Goal: Task Accomplishment & Management: Complete application form

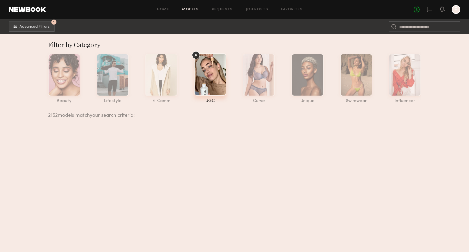
scroll to position [947, 0]
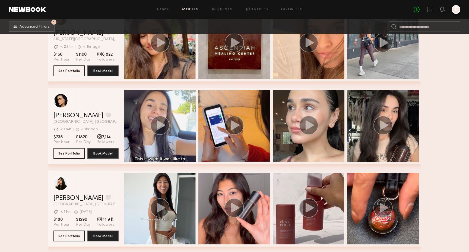
click at [446, 8] on div "No fees up to $5,000 E" at bounding box center [437, 9] width 47 height 9
click at [441, 8] on icon at bounding box center [442, 9] width 4 height 4
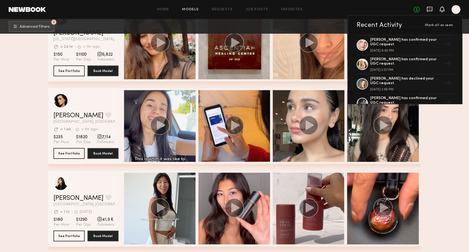
click at [430, 8] on icon at bounding box center [430, 9] width 6 height 6
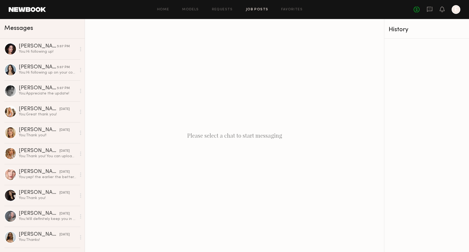
click at [257, 8] on link "Job Posts" at bounding box center [257, 10] width 23 height 4
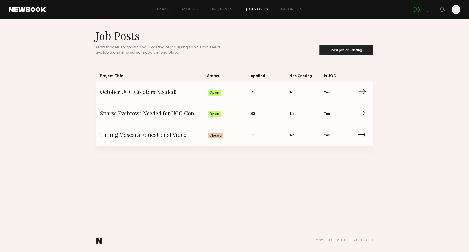
click at [269, 97] on link "October UGC Creators Needed! Status: Open Applied: 49 Has Casting: No Is UGC: Y…" at bounding box center [234, 92] width 269 height 21
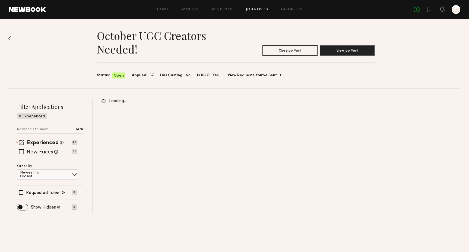
click at [21, 141] on span at bounding box center [21, 142] width 5 height 5
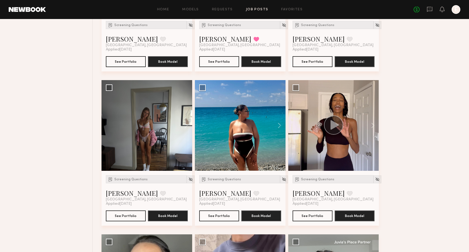
scroll to position [2167, 0]
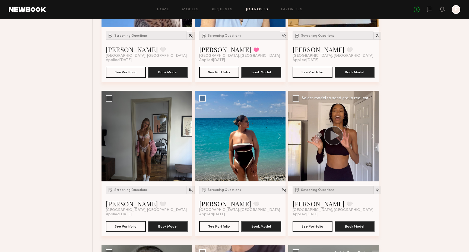
click at [319, 187] on div "Screening Questions" at bounding box center [333, 190] width 81 height 8
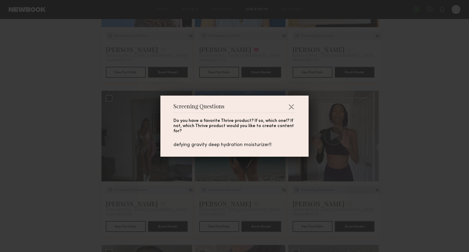
click at [319, 187] on div "Screening Questions Do you have a favorite Thrive product? If so, which one!? I…" at bounding box center [234, 126] width 469 height 252
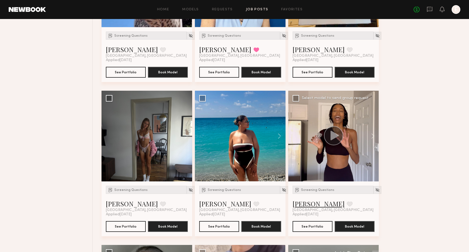
click at [312, 201] on link "Jordin W." at bounding box center [319, 203] width 52 height 9
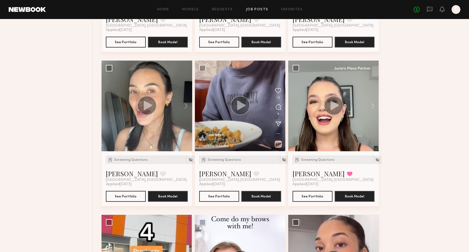
scroll to position [2350, 0]
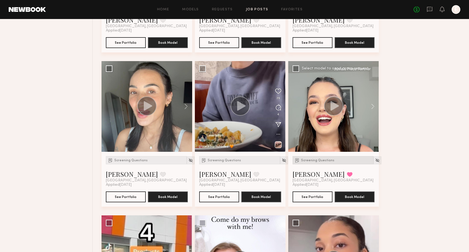
click at [323, 164] on div "Screening Questions" at bounding box center [333, 160] width 81 height 8
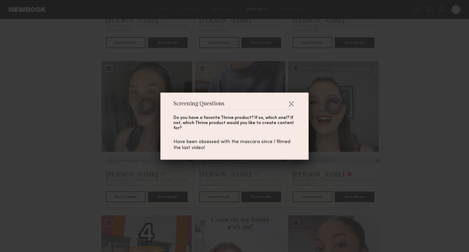
click at [323, 164] on div "Screening Questions Do you have a favorite Thrive product? If so, which one!? I…" at bounding box center [234, 126] width 469 height 252
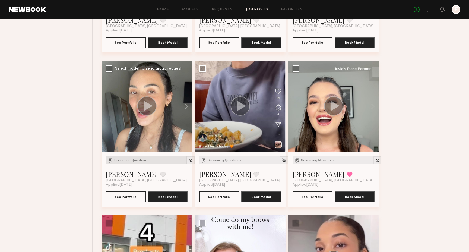
click at [137, 159] on span "Screening Questions" at bounding box center [130, 160] width 33 height 3
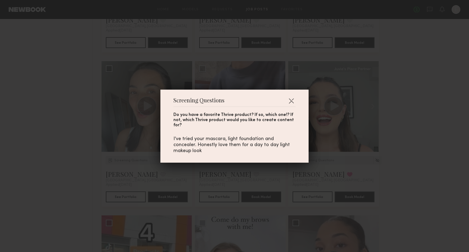
click at [137, 159] on div "Screening Questions Do you have a favorite Thrive product? If so, which one!? I…" at bounding box center [234, 126] width 469 height 252
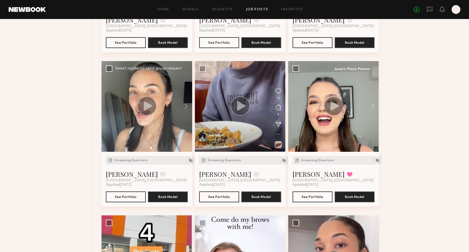
click at [137, 119] on div at bounding box center [147, 106] width 91 height 91
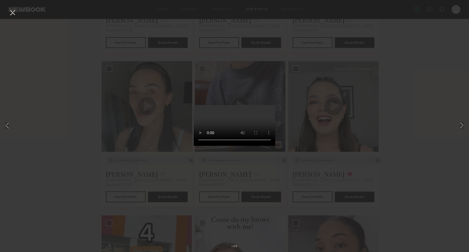
click at [329, 145] on div "1 of 9" at bounding box center [234, 126] width 469 height 252
click at [17, 11] on div "1 of 9" at bounding box center [234, 126] width 469 height 252
click at [14, 11] on button at bounding box center [12, 13] width 9 height 10
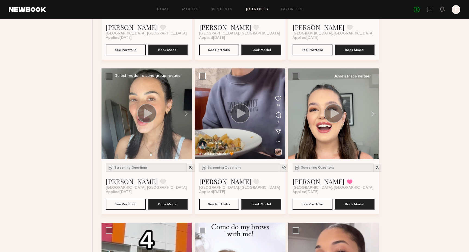
scroll to position [2340, 0]
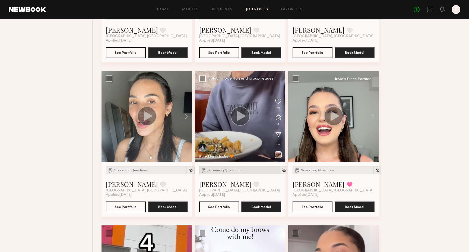
click at [223, 171] on span "Screening Questions" at bounding box center [224, 170] width 33 height 3
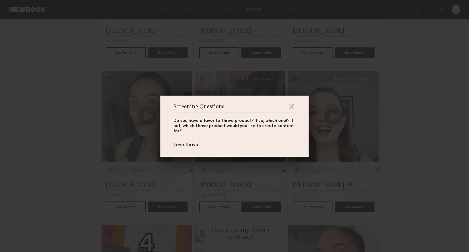
click at [224, 171] on div "Screening Questions Do you have a favorite Thrive product? If so, which one!? I…" at bounding box center [234, 126] width 469 height 252
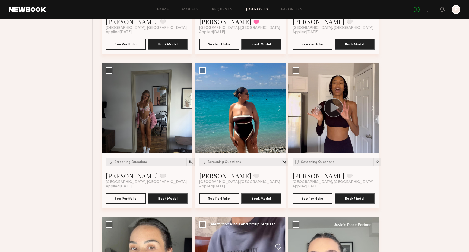
scroll to position [2196, 0]
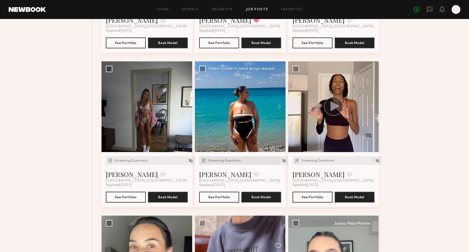
click at [236, 163] on div "Screening Questions" at bounding box center [239, 160] width 81 height 8
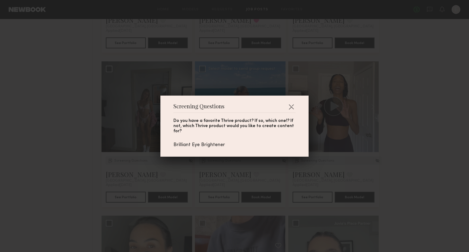
click at [236, 163] on div "Screening Questions Do you have a favorite Thrive product? If so, which one!? I…" at bounding box center [234, 126] width 469 height 252
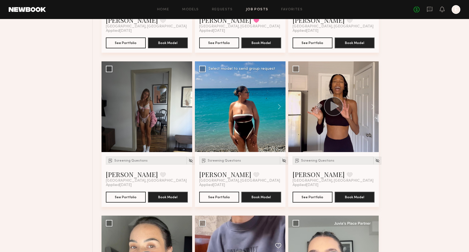
click at [260, 124] on div at bounding box center [240, 106] width 91 height 91
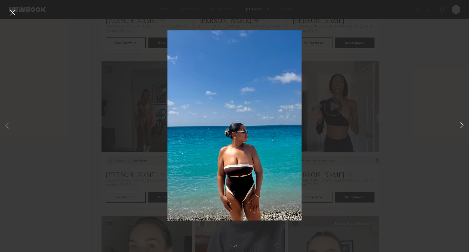
click at [459, 125] on button at bounding box center [462, 125] width 7 height 201
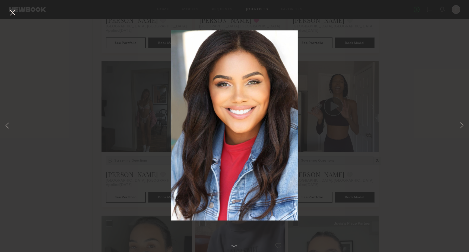
click at [458, 125] on div "2 of 5" at bounding box center [234, 126] width 469 height 252
click at [367, 137] on div "2 of 5" at bounding box center [234, 126] width 469 height 252
click at [15, 13] on button at bounding box center [12, 13] width 9 height 10
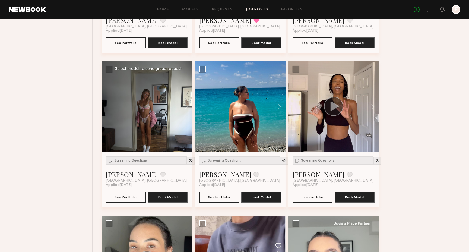
click at [173, 119] on div at bounding box center [147, 106] width 91 height 91
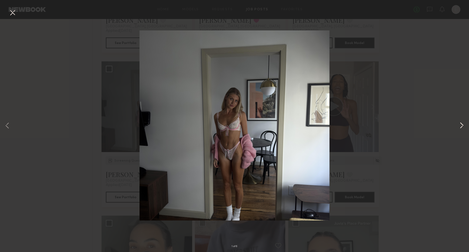
click at [461, 126] on button at bounding box center [462, 125] width 7 height 201
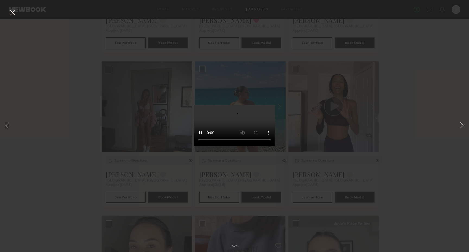
click at [461, 125] on button at bounding box center [462, 125] width 7 height 201
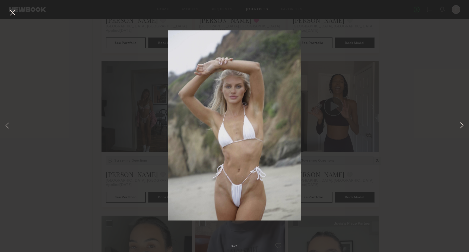
click at [461, 125] on button at bounding box center [462, 125] width 7 height 201
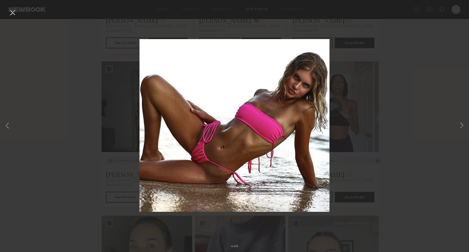
click at [371, 129] on div "4 of 6" at bounding box center [234, 126] width 469 height 252
click at [11, 7] on div "4 of 6" at bounding box center [234, 126] width 469 height 252
click at [13, 12] on button at bounding box center [12, 13] width 9 height 10
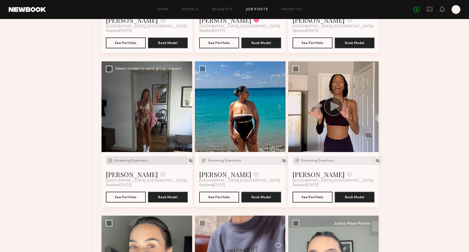
click at [132, 158] on div "Screening Questions" at bounding box center [146, 160] width 81 height 8
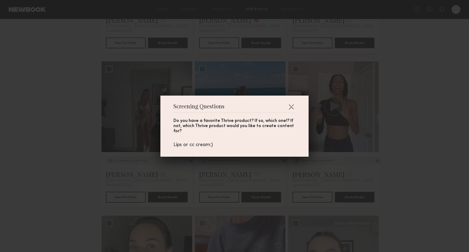
click at [132, 158] on div "Screening Questions Do you have a favorite Thrive product? If so, which one!? I…" at bounding box center [234, 126] width 469 height 252
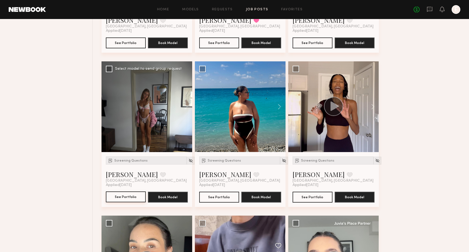
click at [124, 198] on button "See Portfolio" at bounding box center [126, 196] width 40 height 11
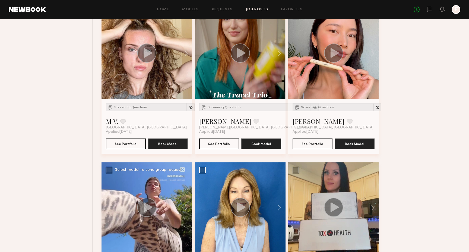
scroll to position [1942, 0]
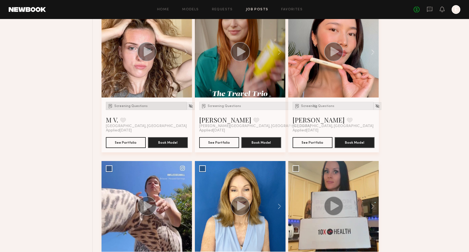
click at [122, 105] on span "Screening Questions" at bounding box center [130, 106] width 33 height 3
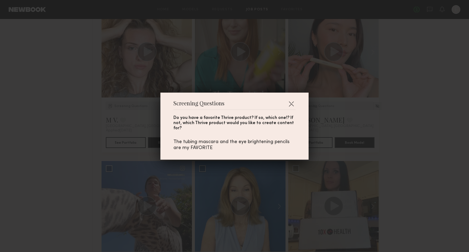
click at [141, 110] on div "Screening Questions Do you have a favorite Thrive product? If so, which one!? I…" at bounding box center [234, 126] width 469 height 252
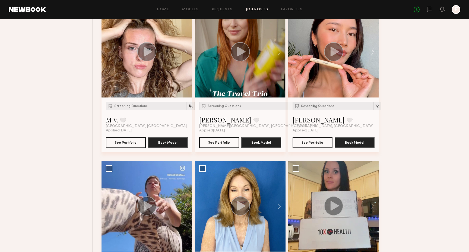
click at [171, 70] on div at bounding box center [147, 52] width 91 height 91
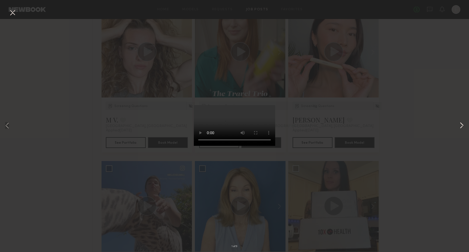
click at [460, 125] on button at bounding box center [462, 125] width 7 height 201
click at [302, 144] on div "2 of 9" at bounding box center [234, 126] width 469 height 252
click at [8, 21] on div "2 of 9" at bounding box center [234, 126] width 469 height 252
click at [15, 10] on button at bounding box center [12, 13] width 9 height 10
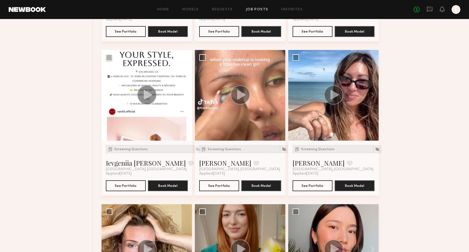
scroll to position [1754, 0]
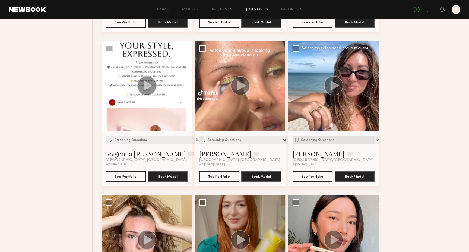
click at [323, 139] on span "Screening Questions" at bounding box center [317, 139] width 33 height 3
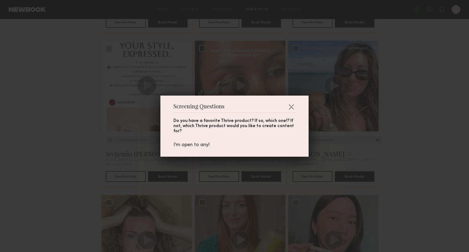
click at [323, 139] on div "Screening Questions Do you have a favorite Thrive product? If so, which one!? I…" at bounding box center [234, 126] width 469 height 252
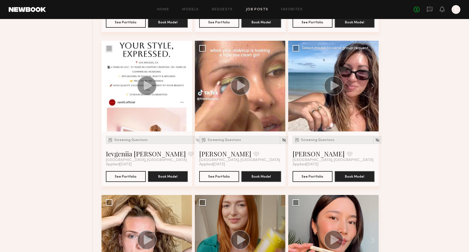
click at [331, 102] on div at bounding box center [333, 86] width 91 height 91
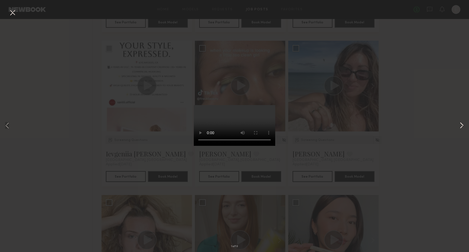
click at [461, 132] on button at bounding box center [462, 125] width 7 height 201
click at [458, 125] on div "2 of 13" at bounding box center [234, 126] width 469 height 252
click at [378, 134] on div "2 of 13" at bounding box center [234, 126] width 469 height 252
click at [12, 14] on button at bounding box center [12, 13] width 9 height 10
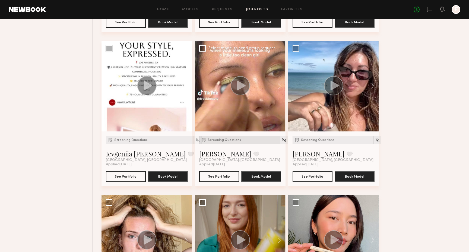
click at [231, 140] on span "Screening Questions" at bounding box center [224, 139] width 33 height 3
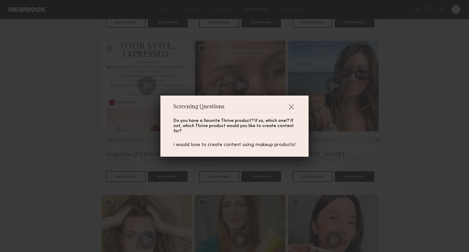
click at [252, 194] on div "Screening Questions Do you have a favorite Thrive product? If so, which one!? I…" at bounding box center [234, 126] width 469 height 252
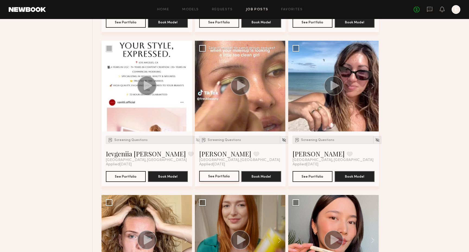
click at [220, 175] on button "See Portfolio" at bounding box center [219, 176] width 40 height 11
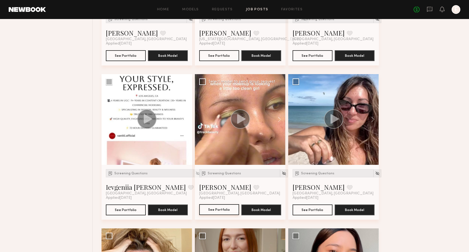
scroll to position [1718, 0]
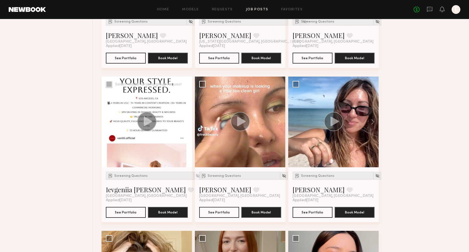
click at [144, 170] on div "Screening Questions Ievgeniia G. Favorite Los Angeles, CA Applied 09/22/2025 Se…" at bounding box center [147, 194] width 91 height 55
click at [141, 178] on div "Screening Questions" at bounding box center [150, 176] width 88 height 8
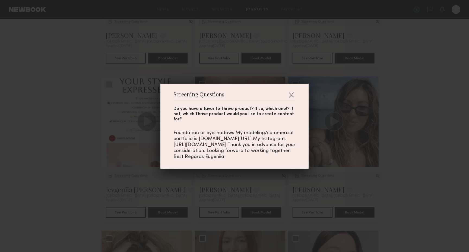
click at [141, 178] on div "Screening Questions Do you have a favorite Thrive product? If so, which one!? I…" at bounding box center [234, 126] width 469 height 252
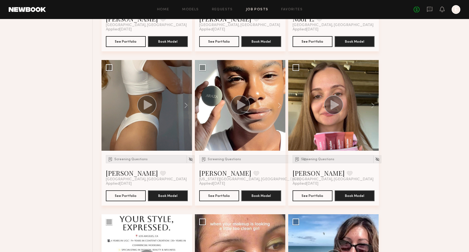
scroll to position [1577, 0]
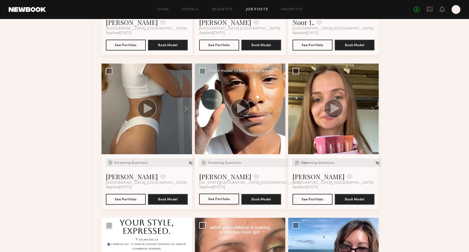
click at [230, 197] on button "See Portfolio" at bounding box center [219, 199] width 40 height 11
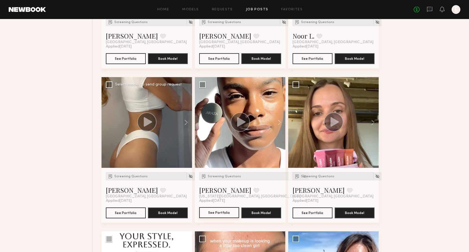
scroll to position [1557, 0]
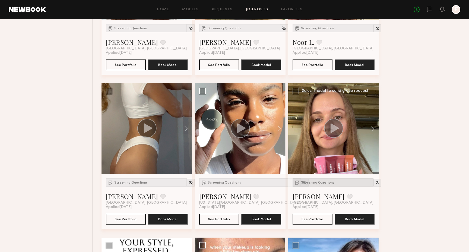
click at [324, 184] on div "Screening Questions" at bounding box center [333, 182] width 81 height 8
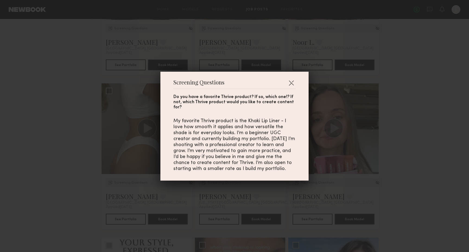
click at [324, 184] on div "Screening Questions Do you have a favorite Thrive product? If so, which one!? I…" at bounding box center [234, 126] width 469 height 252
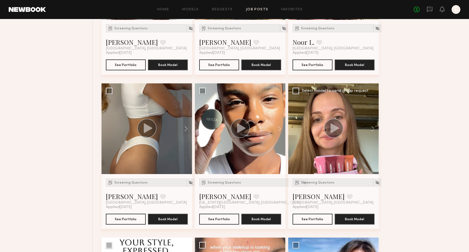
click at [325, 144] on div at bounding box center [333, 128] width 91 height 91
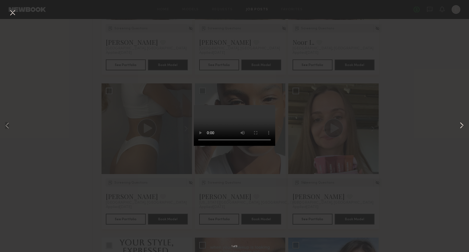
click at [461, 124] on button at bounding box center [462, 125] width 7 height 201
click at [403, 140] on div "2 of 9" at bounding box center [234, 126] width 469 height 252
click at [11, 13] on button at bounding box center [12, 13] width 9 height 10
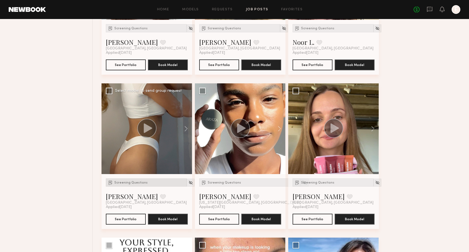
click at [134, 184] on span "Screening Questions" at bounding box center [130, 182] width 33 height 3
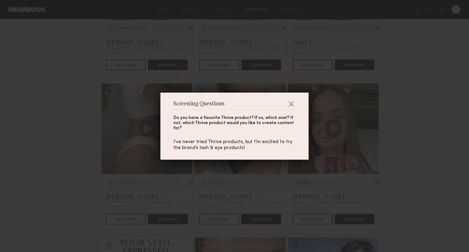
click at [134, 184] on div "Screening Questions Do you have a favorite Thrive product? If so, which one!? I…" at bounding box center [234, 126] width 469 height 252
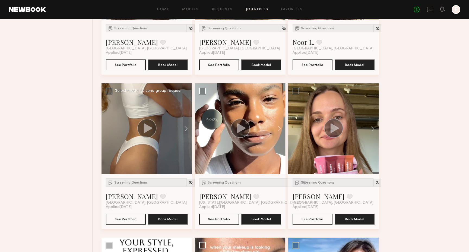
click at [138, 136] on icon at bounding box center [147, 128] width 20 height 19
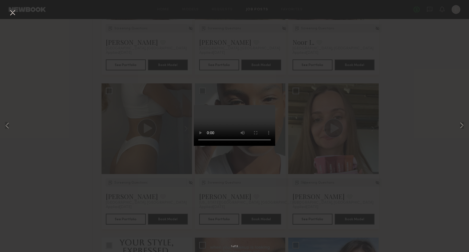
click at [15, 13] on button at bounding box center [12, 13] width 9 height 10
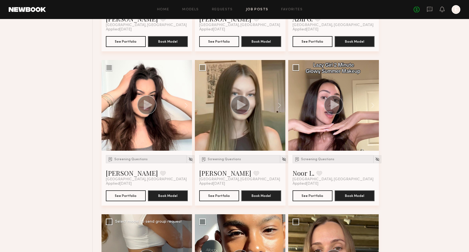
scroll to position [1427, 0]
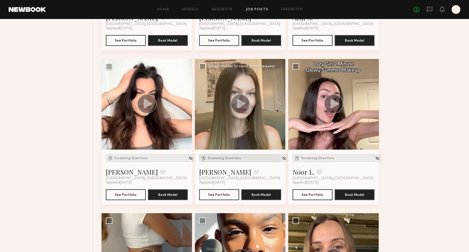
click at [221, 157] on span "Screening Questions" at bounding box center [224, 158] width 33 height 3
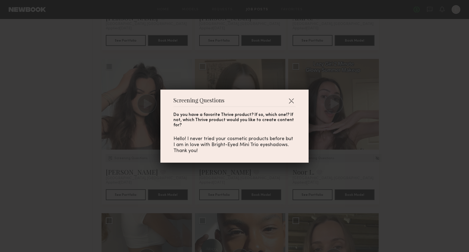
click at [131, 149] on div "Screening Questions Do you have a favorite Thrive product? If so, which one!? I…" at bounding box center [234, 126] width 469 height 252
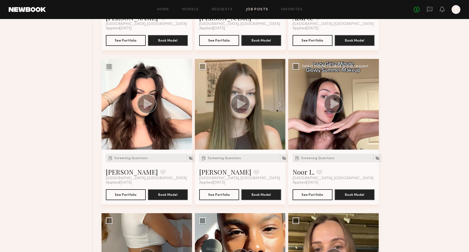
click at [333, 151] on div "Screening Questions Noor L. Favorite Los Angeles, CA Applied 09/22/2025 See Por…" at bounding box center [333, 177] width 91 height 55
click at [330, 158] on span "Screening Questions" at bounding box center [317, 158] width 33 height 3
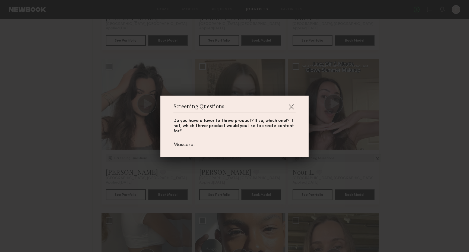
click at [330, 158] on div "Screening Questions Do you have a favorite Thrive product? If so, which one!? I…" at bounding box center [234, 126] width 469 height 252
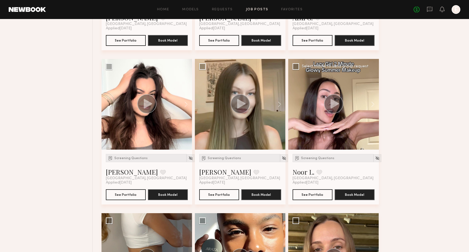
click at [328, 108] on circle at bounding box center [333, 103] width 19 height 19
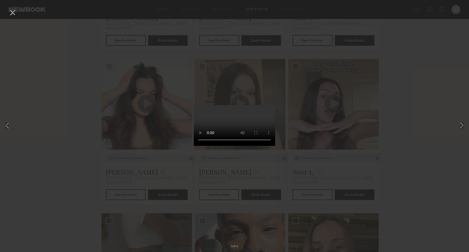
click at [468, 122] on div "1 of 12" at bounding box center [234, 126] width 469 height 252
click at [462, 125] on button at bounding box center [462, 125] width 7 height 201
click at [463, 122] on button at bounding box center [462, 125] width 7 height 201
click at [352, 150] on div "3 of 12" at bounding box center [234, 126] width 469 height 252
click at [15, 10] on button at bounding box center [12, 13] width 9 height 10
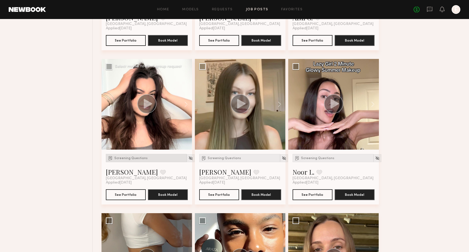
click at [131, 157] on span "Screening Questions" at bounding box center [130, 158] width 33 height 3
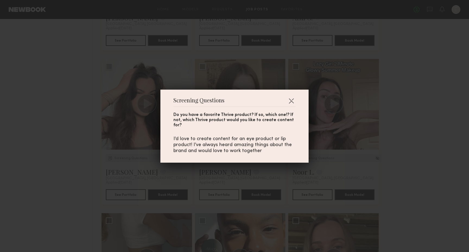
click at [131, 158] on div "Screening Questions Do you have a favorite Thrive product? If so, which one!? I…" at bounding box center [234, 126] width 469 height 252
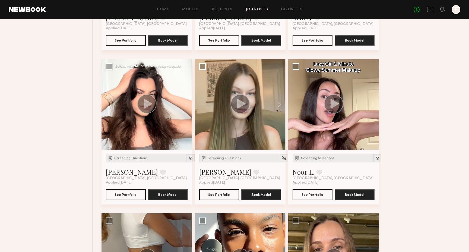
click at [141, 113] on div at bounding box center [147, 104] width 20 height 20
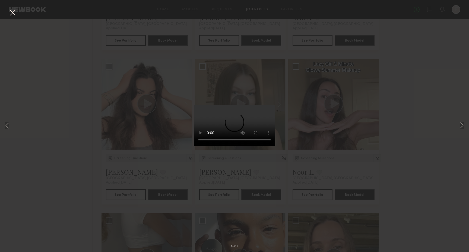
click at [358, 129] on div "1 of 11" at bounding box center [234, 126] width 469 height 252
click at [8, 11] on button at bounding box center [12, 13] width 9 height 10
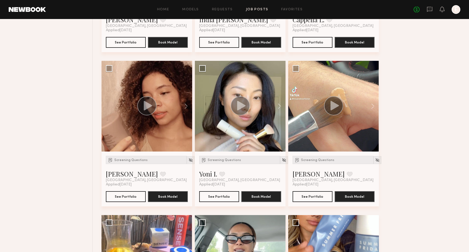
scroll to position [1118, 0]
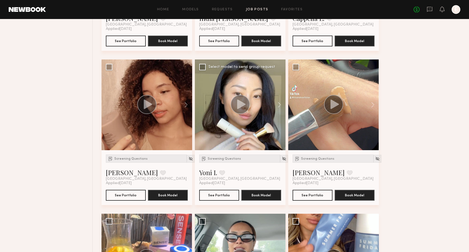
click at [248, 108] on circle at bounding box center [239, 104] width 19 height 19
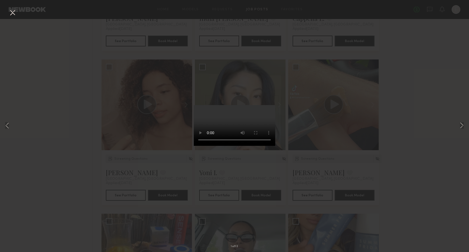
click at [457, 126] on div "1 of 12" at bounding box center [234, 126] width 469 height 252
click at [461, 125] on button at bounding box center [462, 125] width 7 height 201
click at [400, 126] on div "2 of 12" at bounding box center [234, 126] width 469 height 252
click at [14, 12] on button at bounding box center [12, 13] width 9 height 10
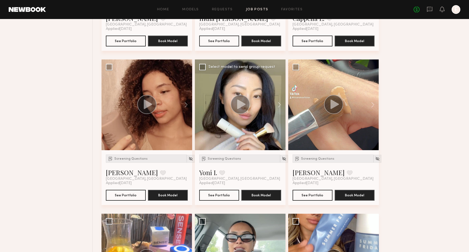
click at [223, 163] on div "Screening Questions Yoni I. Favorite Los Angeles, CA" at bounding box center [239, 167] width 81 height 27
click at [221, 158] on span "Screening Questions" at bounding box center [224, 158] width 33 height 3
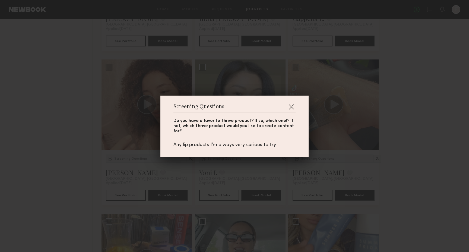
click at [224, 182] on div "Screening Questions Do you have a favorite Thrive product? If so, which one!? I…" at bounding box center [234, 126] width 469 height 252
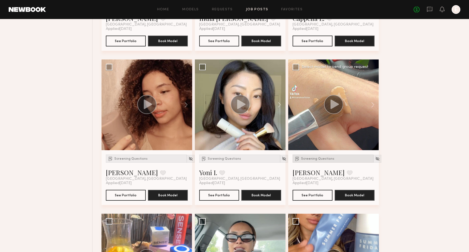
click at [316, 157] on span "Screening Questions" at bounding box center [317, 158] width 33 height 3
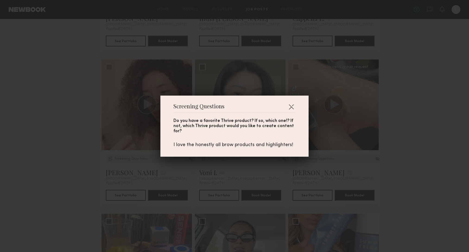
click at [316, 157] on div "Screening Questions Do you have a favorite Thrive product? If so, which one!? I…" at bounding box center [234, 126] width 469 height 252
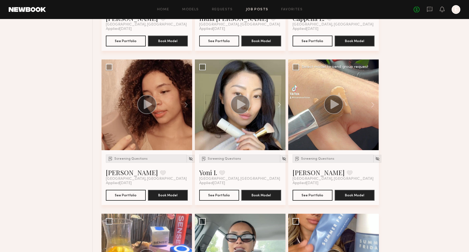
click at [334, 119] on div at bounding box center [333, 104] width 91 height 91
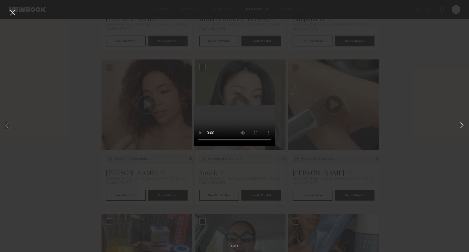
click at [464, 124] on button at bounding box center [462, 125] width 7 height 201
click at [365, 119] on div "2 of 13" at bounding box center [234, 126] width 469 height 252
click at [11, 14] on button at bounding box center [12, 13] width 9 height 10
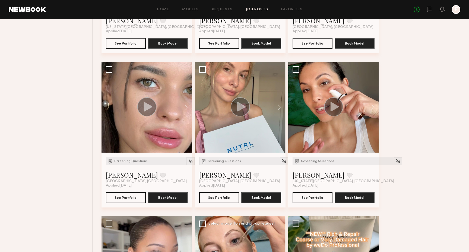
scroll to position [497, 0]
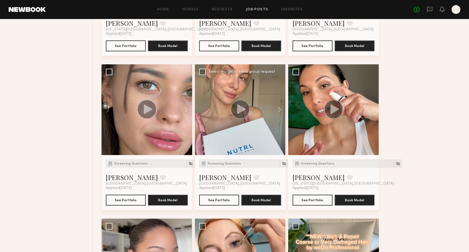
click at [242, 104] on circle at bounding box center [239, 109] width 19 height 19
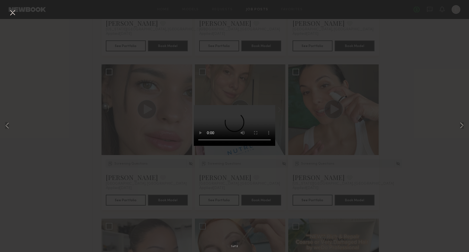
click at [326, 106] on div "1 of 13" at bounding box center [234, 126] width 469 height 252
click at [16, 10] on button at bounding box center [12, 13] width 9 height 10
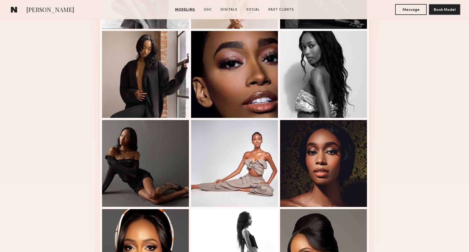
scroll to position [216, 0]
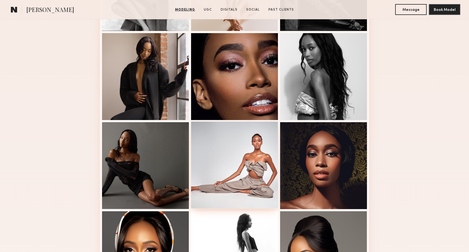
click at [238, 154] on div at bounding box center [234, 165] width 87 height 87
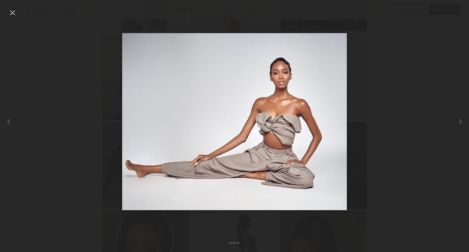
click at [383, 123] on div at bounding box center [234, 122] width 469 height 226
click at [6, 15] on div at bounding box center [9, 122] width 19 height 226
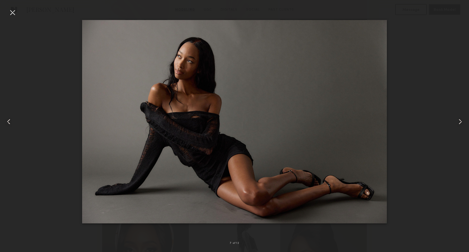
click at [18, 11] on div at bounding box center [9, 122] width 19 height 226
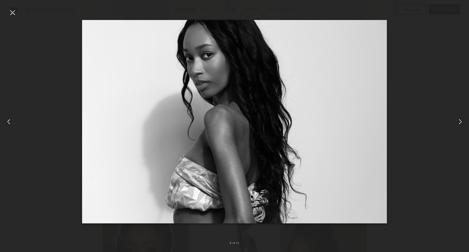
click at [10, 11] on div at bounding box center [12, 12] width 9 height 9
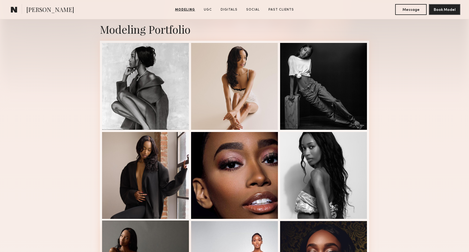
scroll to position [115, 0]
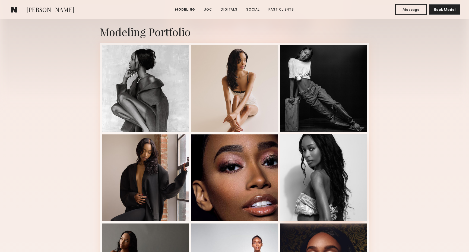
click at [319, 182] on div at bounding box center [323, 177] width 87 height 87
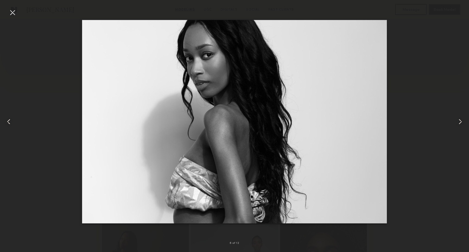
click at [10, 11] on div at bounding box center [12, 12] width 9 height 9
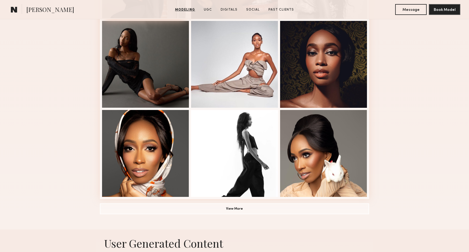
scroll to position [321, 0]
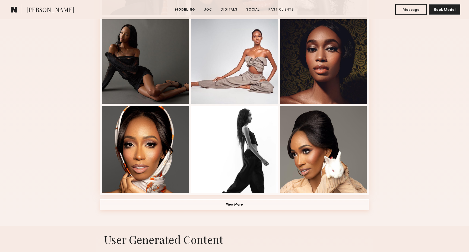
click at [202, 208] on button "View More" at bounding box center [234, 204] width 269 height 11
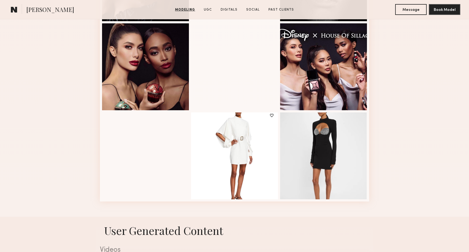
scroll to position [584, 0]
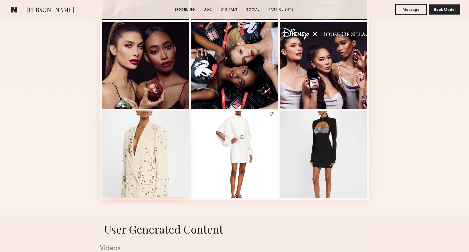
click at [159, 165] on div at bounding box center [145, 153] width 87 height 87
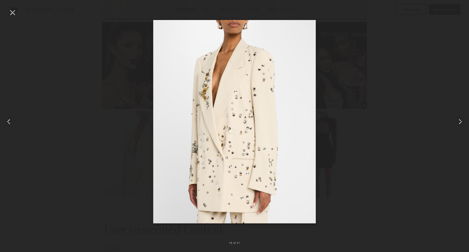
click at [465, 122] on div at bounding box center [459, 122] width 19 height 226
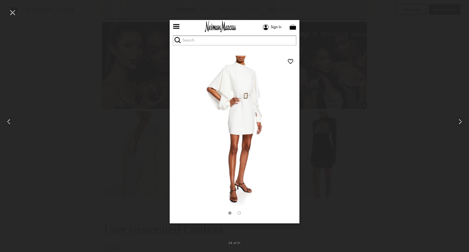
click at [395, 118] on div at bounding box center [234, 122] width 469 height 226
click at [11, 7] on nb-gallery-light "20 of 21" at bounding box center [234, 126] width 469 height 252
click at [144, 154] on div at bounding box center [234, 122] width 469 height 226
click at [16, 9] on div at bounding box center [12, 12] width 9 height 9
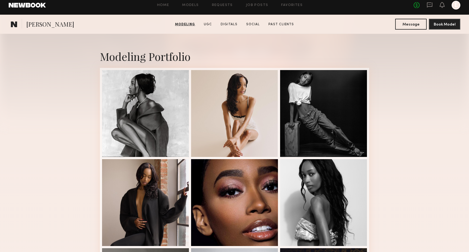
scroll to position [0, 0]
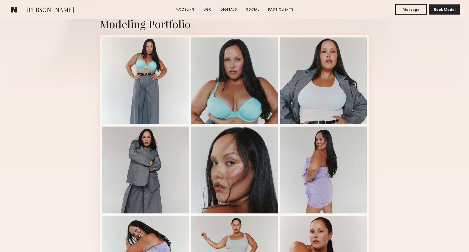
scroll to position [128, 0]
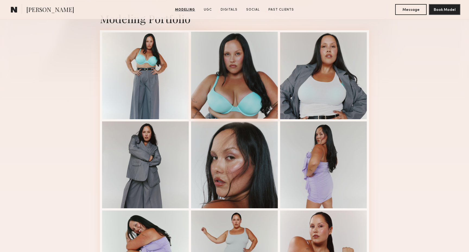
click at [243, 68] on div at bounding box center [234, 75] width 87 height 87
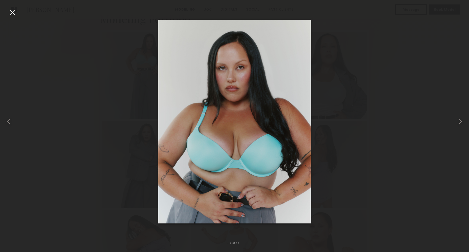
click at [10, 7] on nb-gallery-light "2 of 12" at bounding box center [234, 126] width 469 height 252
click at [15, 10] on div at bounding box center [12, 12] width 9 height 9
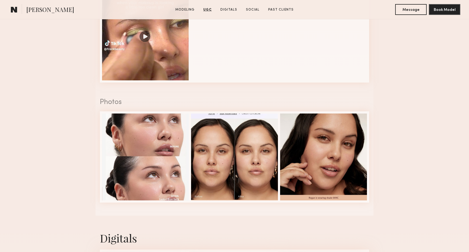
scroll to position [599, 0]
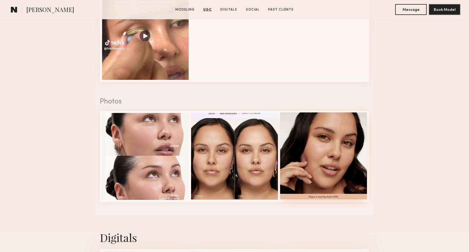
click at [337, 157] on div at bounding box center [323, 155] width 87 height 87
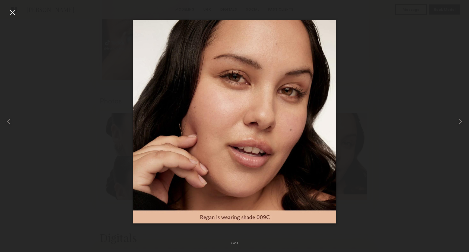
click at [11, 11] on div at bounding box center [12, 12] width 9 height 9
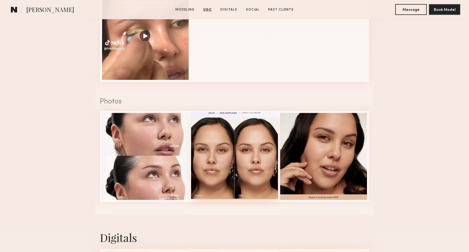
click at [266, 161] on div at bounding box center [234, 155] width 87 height 87
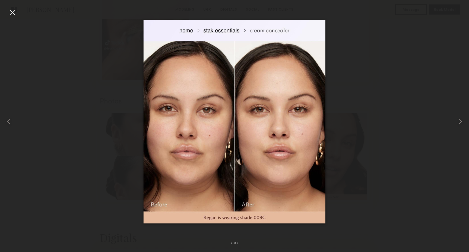
click at [12, 10] on div at bounding box center [12, 12] width 9 height 9
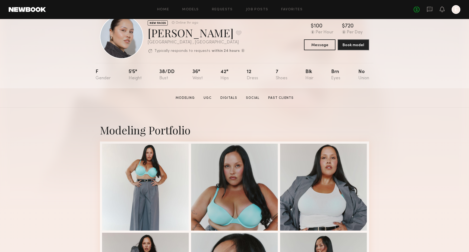
scroll to position [0, 0]
